Goal: Task Accomplishment & Management: Use online tool/utility

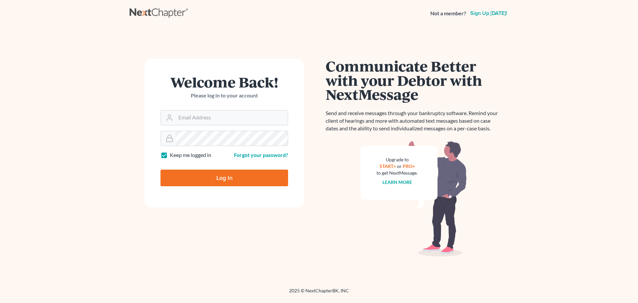
type input "[EMAIL_ADDRESS][DOMAIN_NAME]"
click at [248, 177] on input "Log In" at bounding box center [224, 177] width 128 height 17
type input "Thinking..."
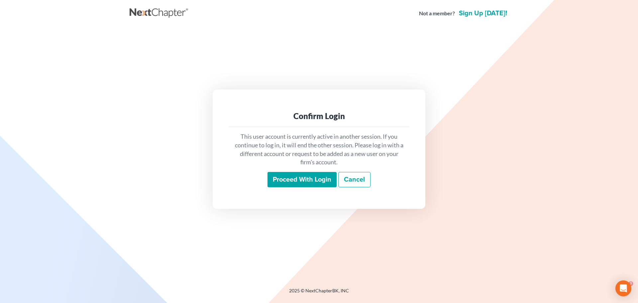
click at [248, 177] on div "Proceed with login Cancel" at bounding box center [319, 180] width 170 height 16
click at [291, 180] on input "Proceed with login" at bounding box center [301, 179] width 69 height 15
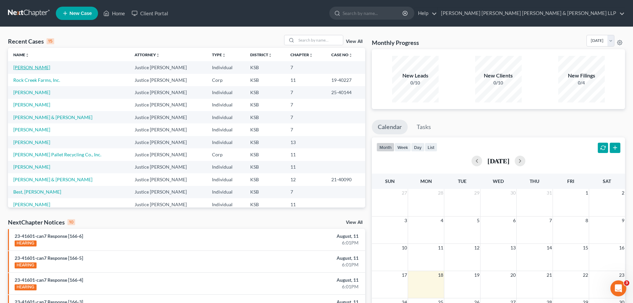
click at [39, 66] on link "[PERSON_NAME]" at bounding box center [31, 67] width 37 height 6
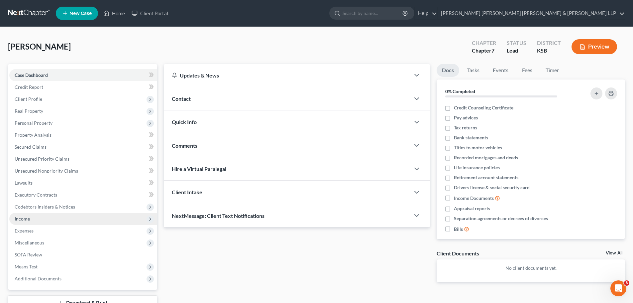
click at [35, 215] on span "Income" at bounding box center [83, 219] width 148 height 12
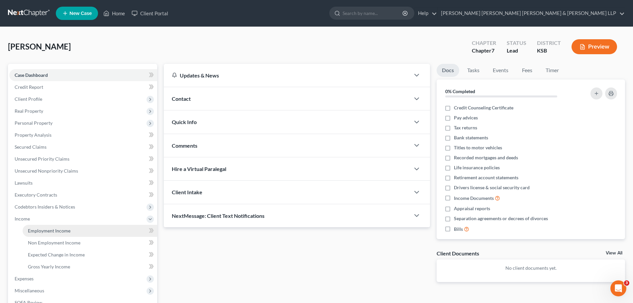
click at [43, 230] on span "Employment Income" at bounding box center [49, 230] width 43 height 6
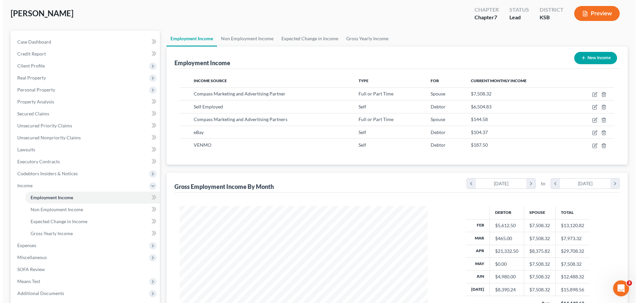
scroll to position [100, 0]
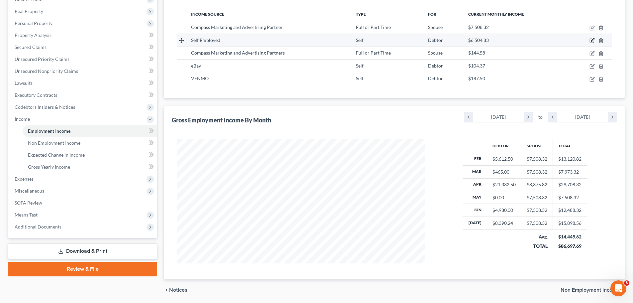
click at [591, 39] on icon "button" at bounding box center [591, 41] width 4 height 4
select select "1"
select select "0"
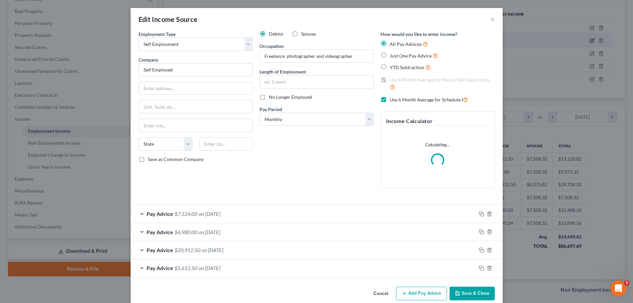
scroll to position [125, 263]
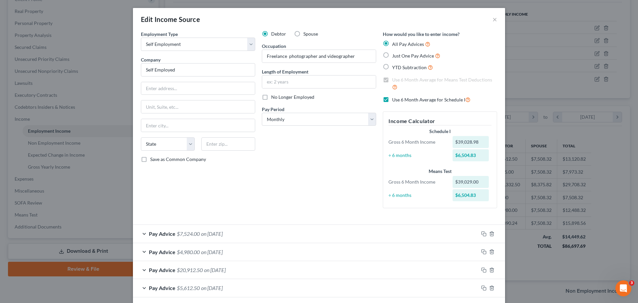
drag, startPoint x: 373, startPoint y: 18, endPoint x: 273, endPoint y: 20, distance: 100.3
click at [273, 20] on div "Edit Income Source ×" at bounding box center [319, 19] width 372 height 23
click at [492, 18] on button "×" at bounding box center [494, 19] width 5 height 8
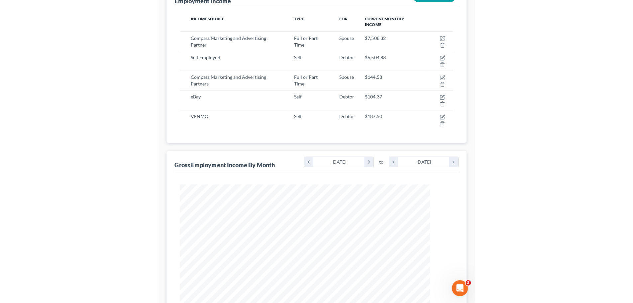
scroll to position [331968, 331831]
